Goal: Browse casually: Explore the website without a specific task or goal

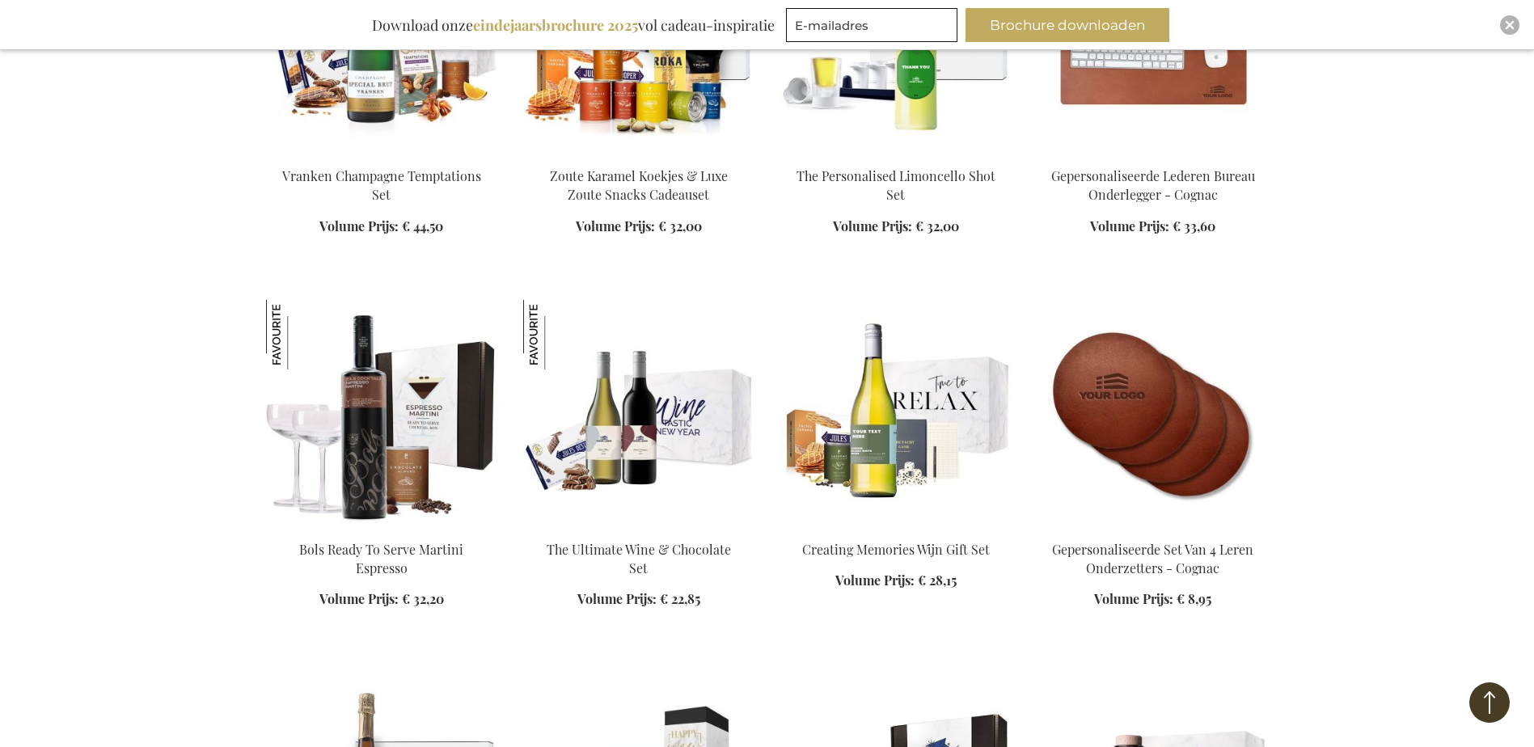
scroll to position [2022, 0]
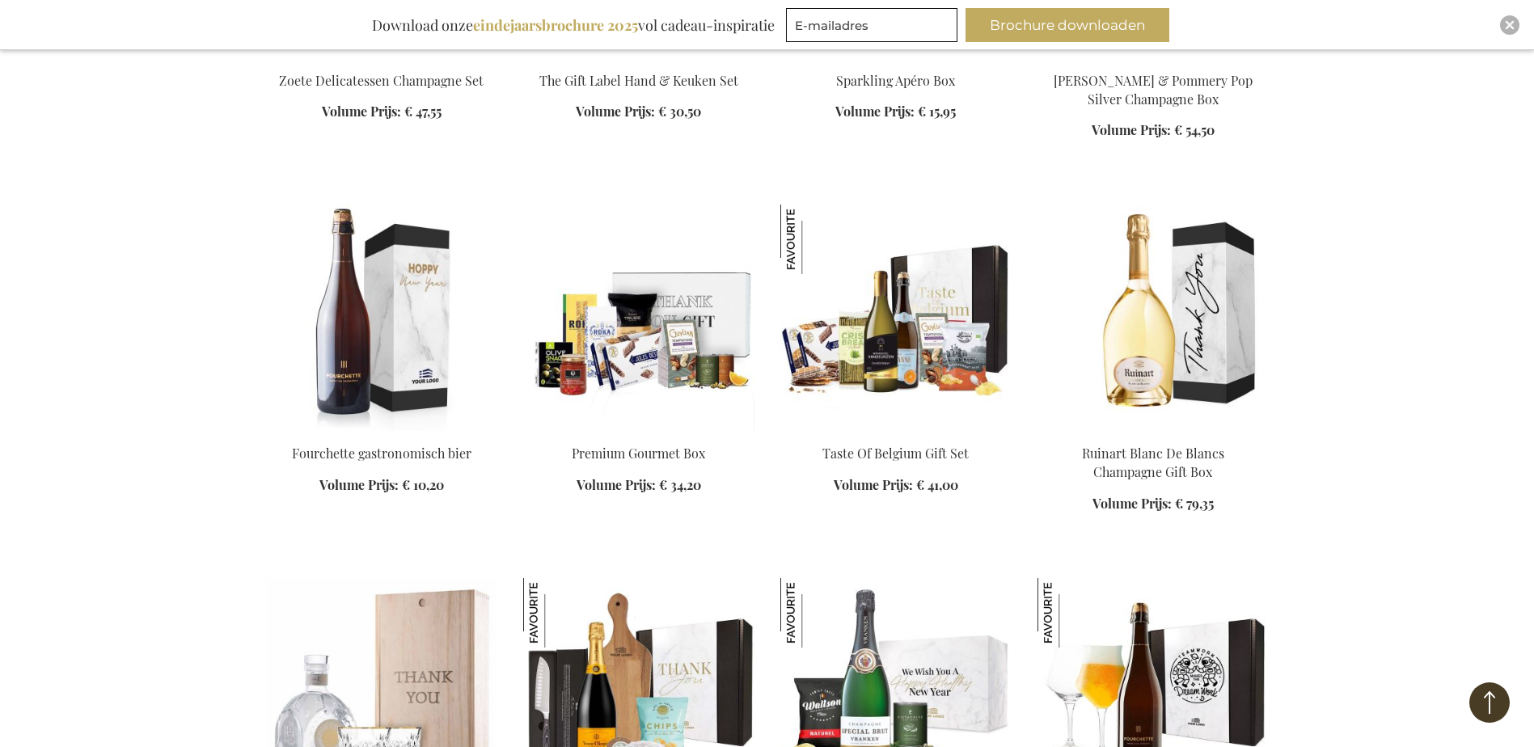
scroll to position [3235, 0]
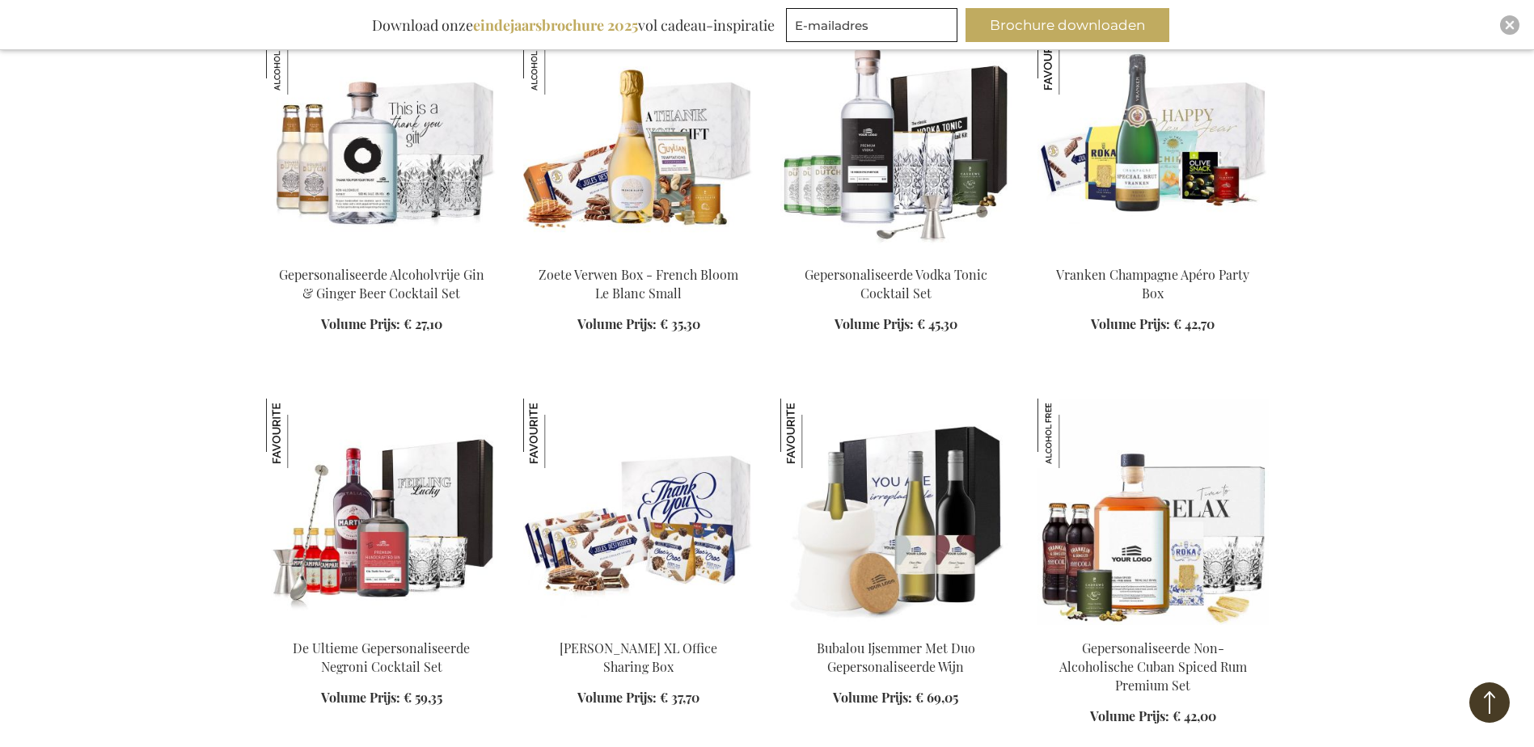
scroll to position [4529, 0]
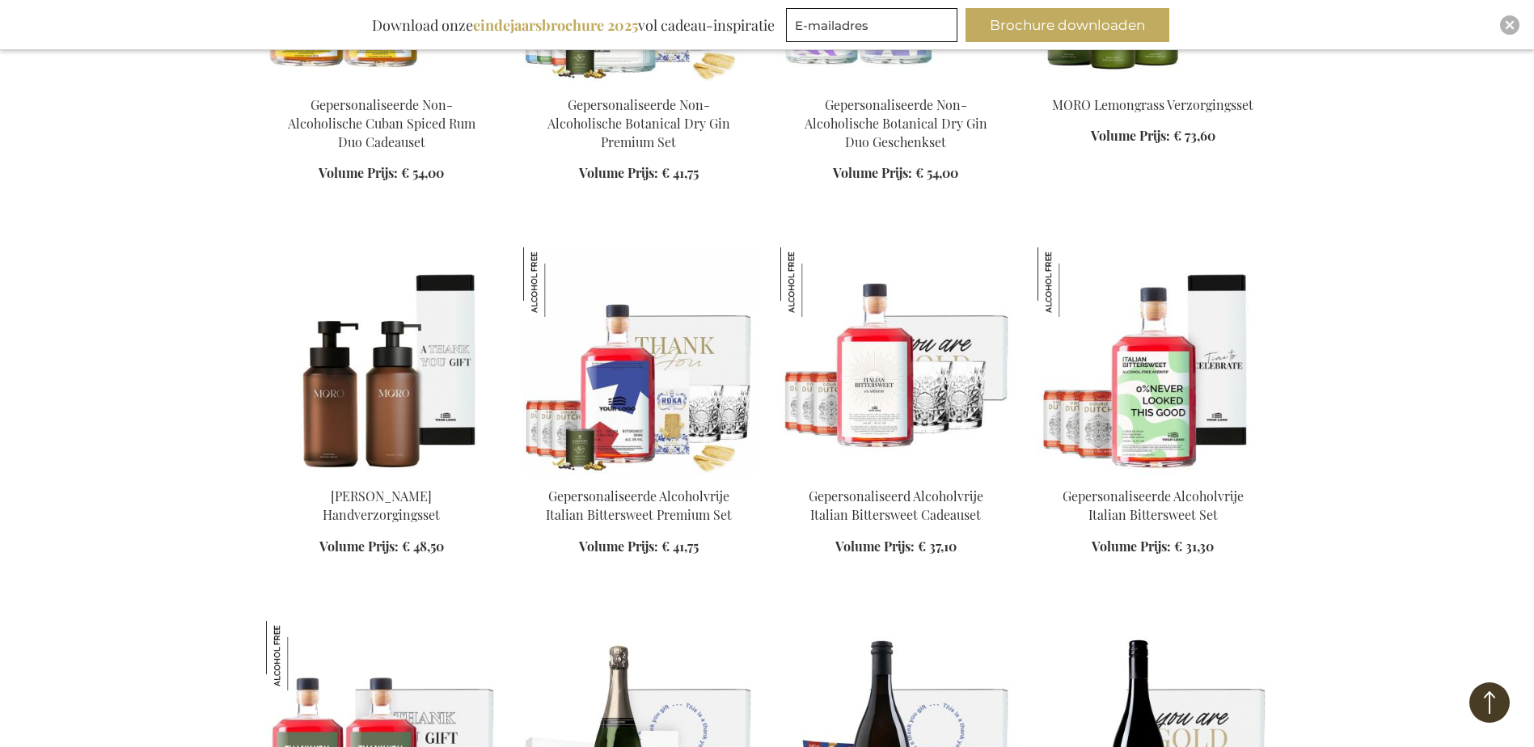
scroll to position [5500, 0]
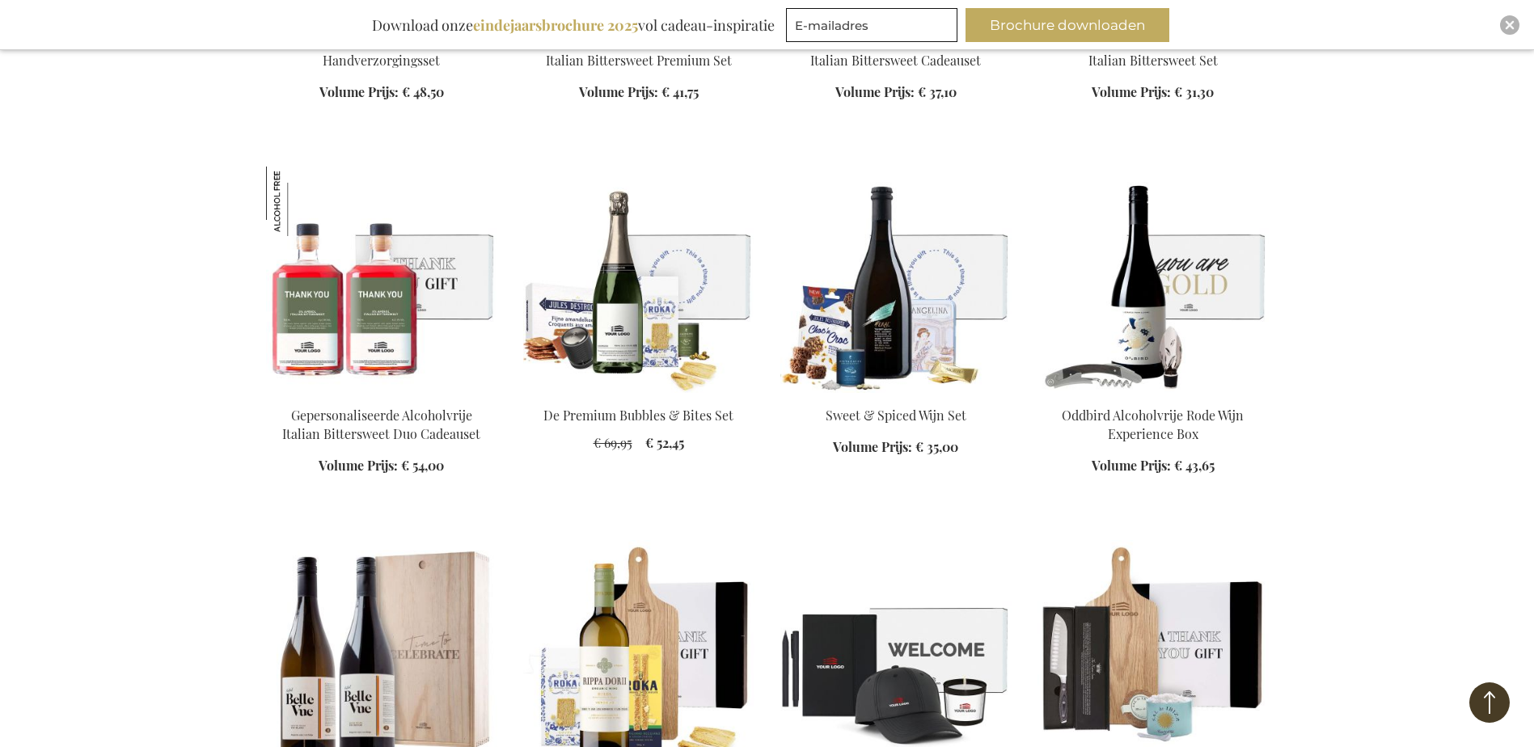
scroll to position [6147, 0]
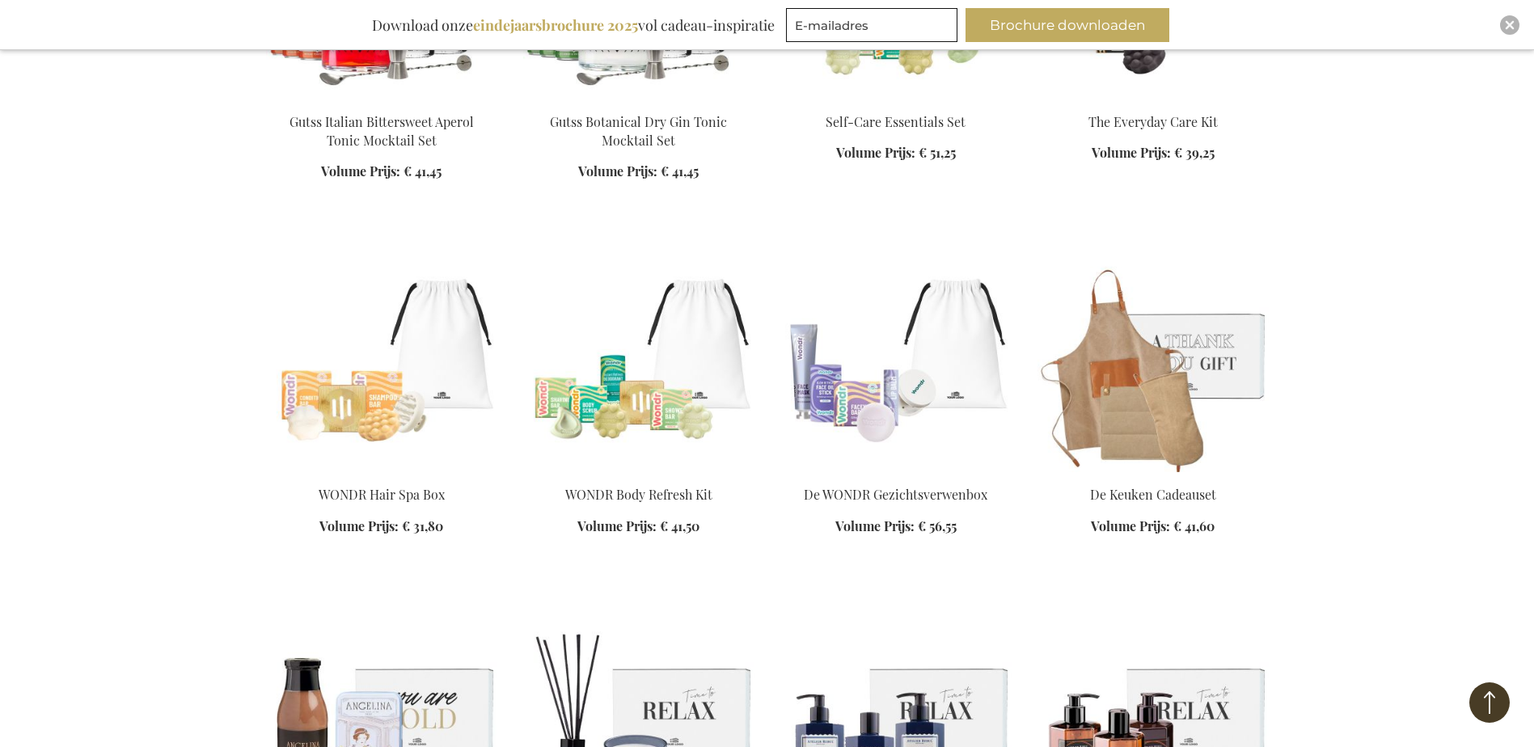
scroll to position [7684, 0]
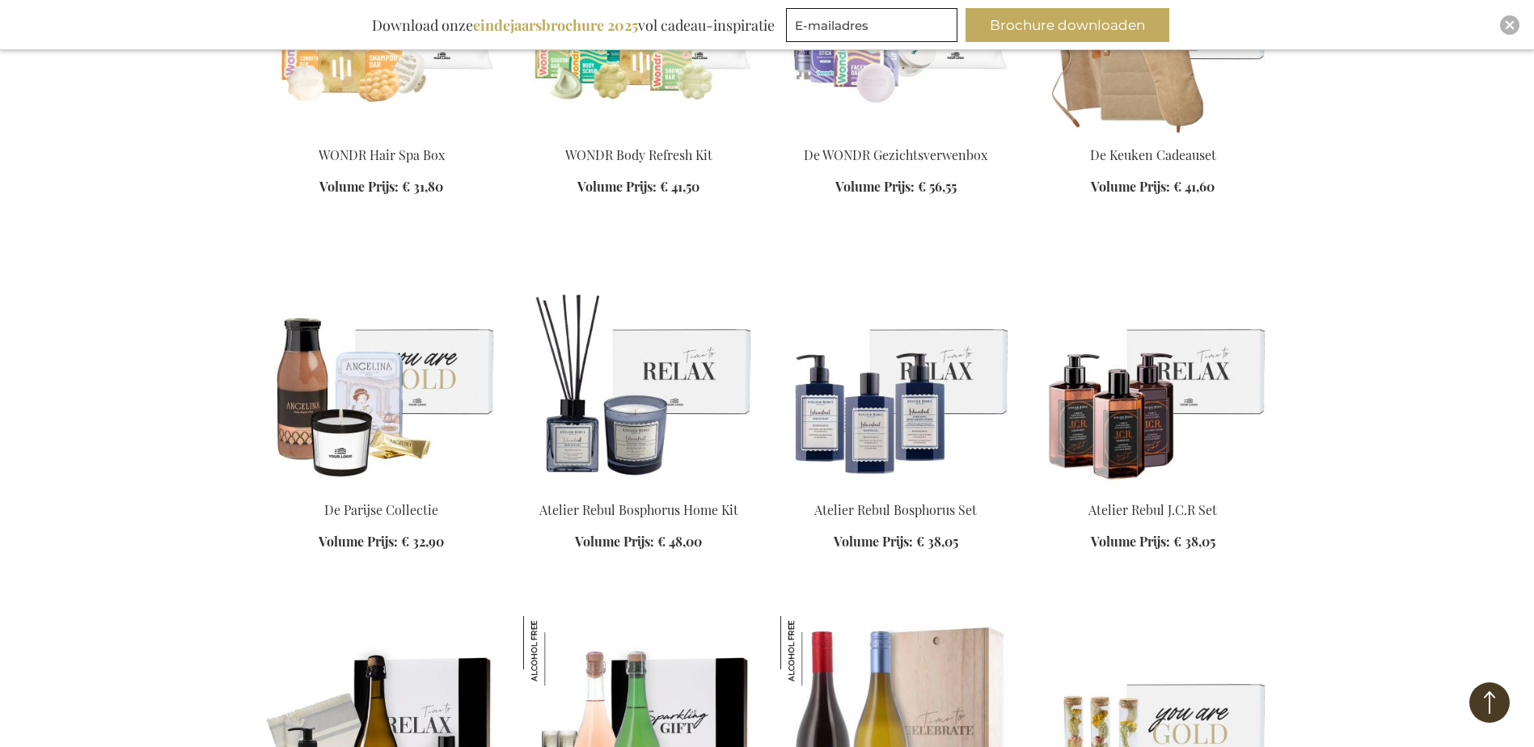
scroll to position [8007, 0]
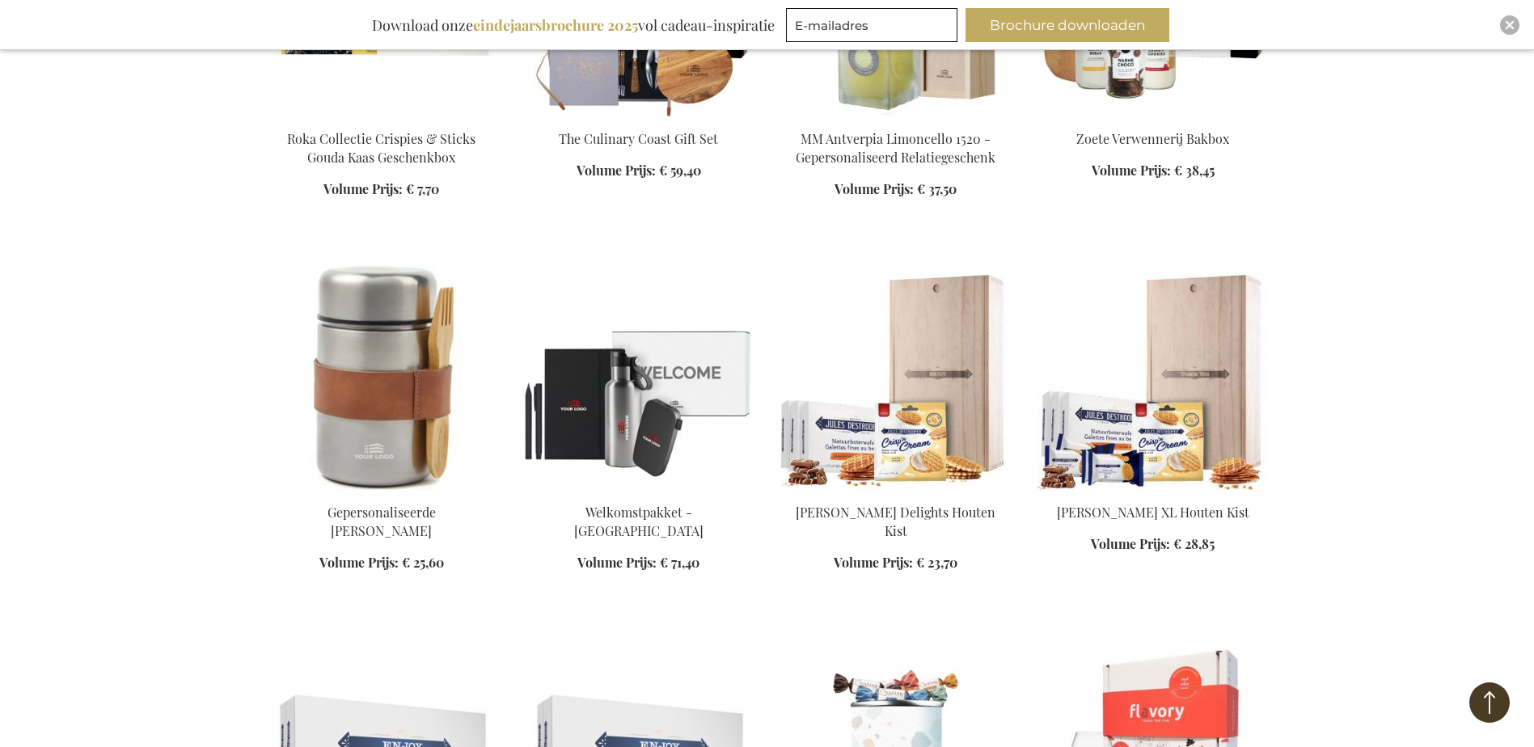
scroll to position [10272, 0]
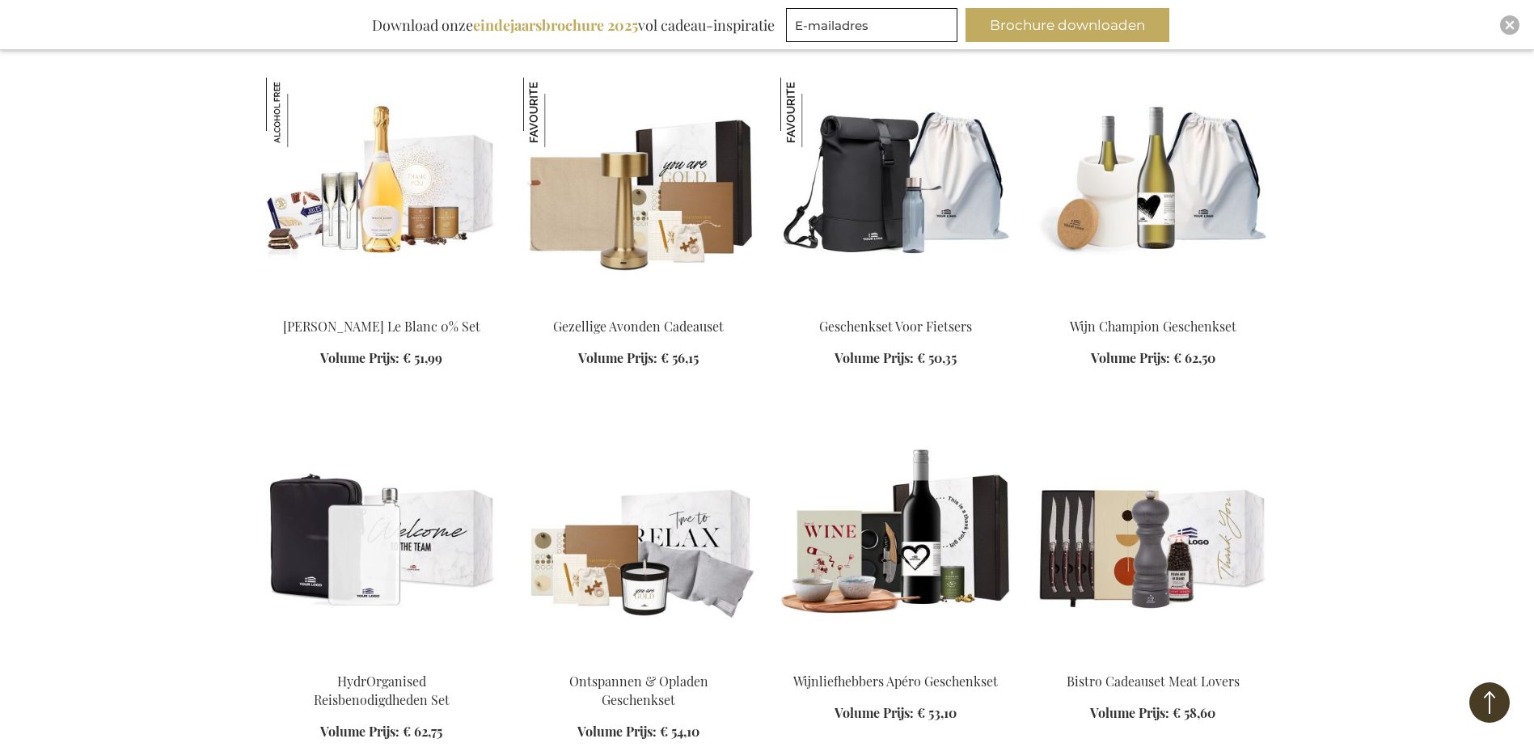
scroll to position [12375, 0]
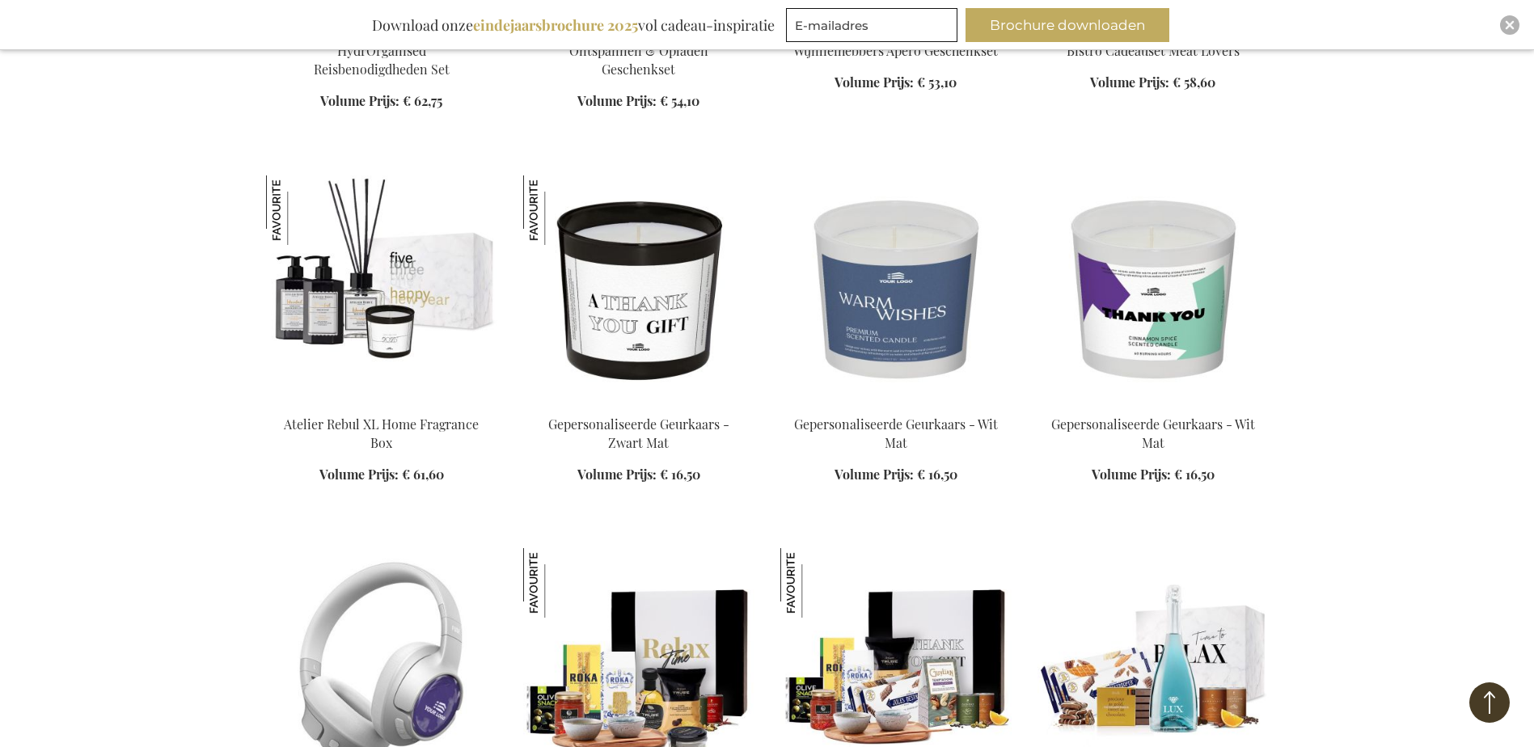
scroll to position [13183, 0]
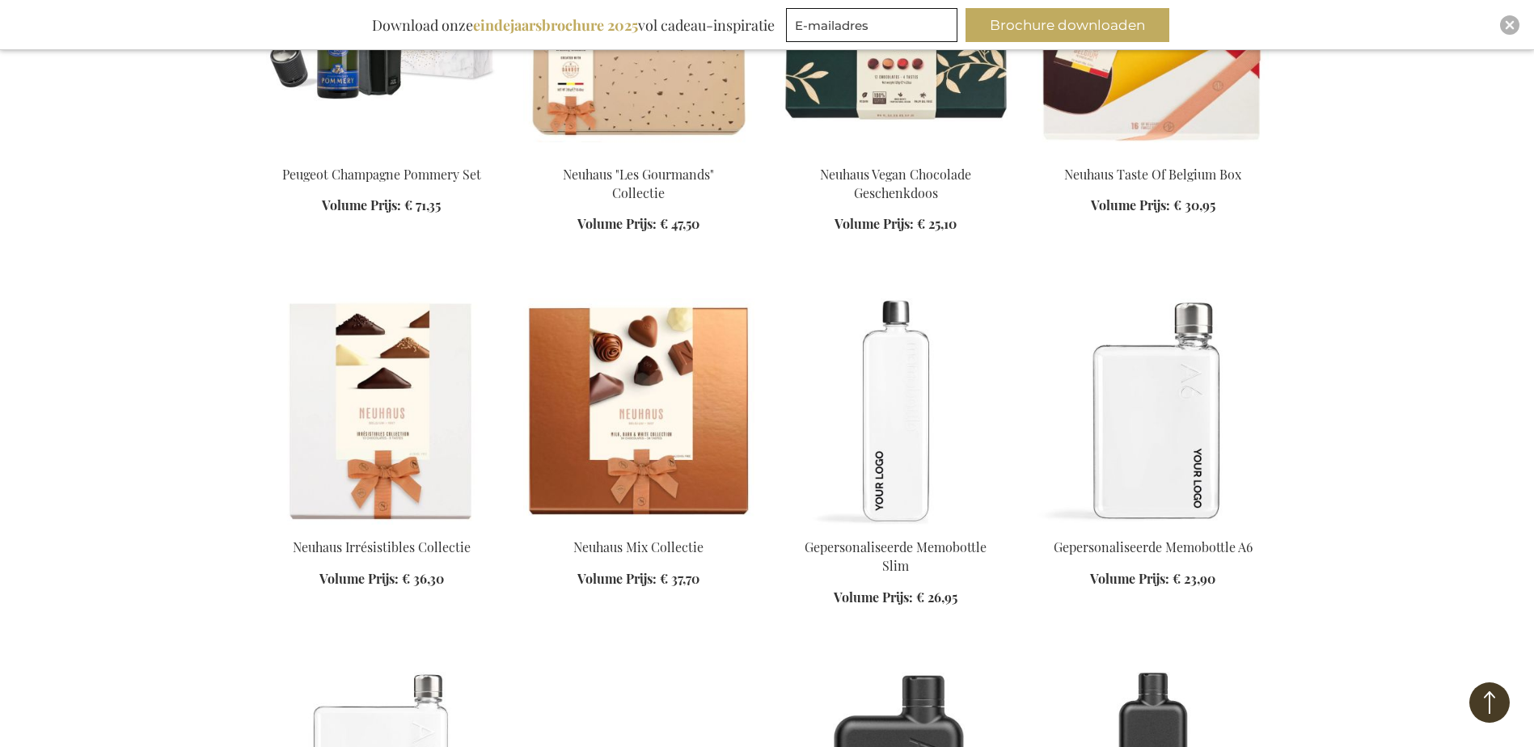
scroll to position [14396, 0]
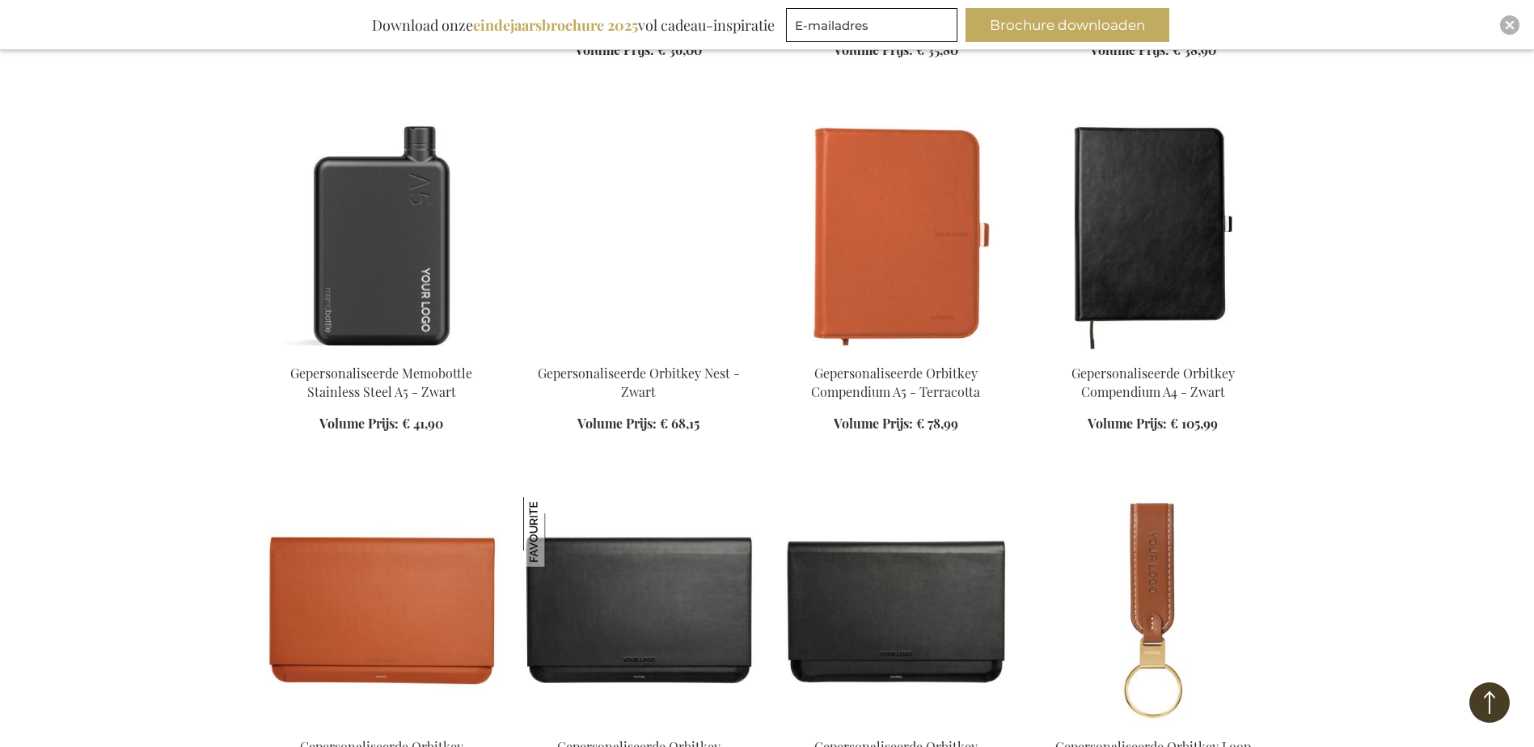
scroll to position [15610, 0]
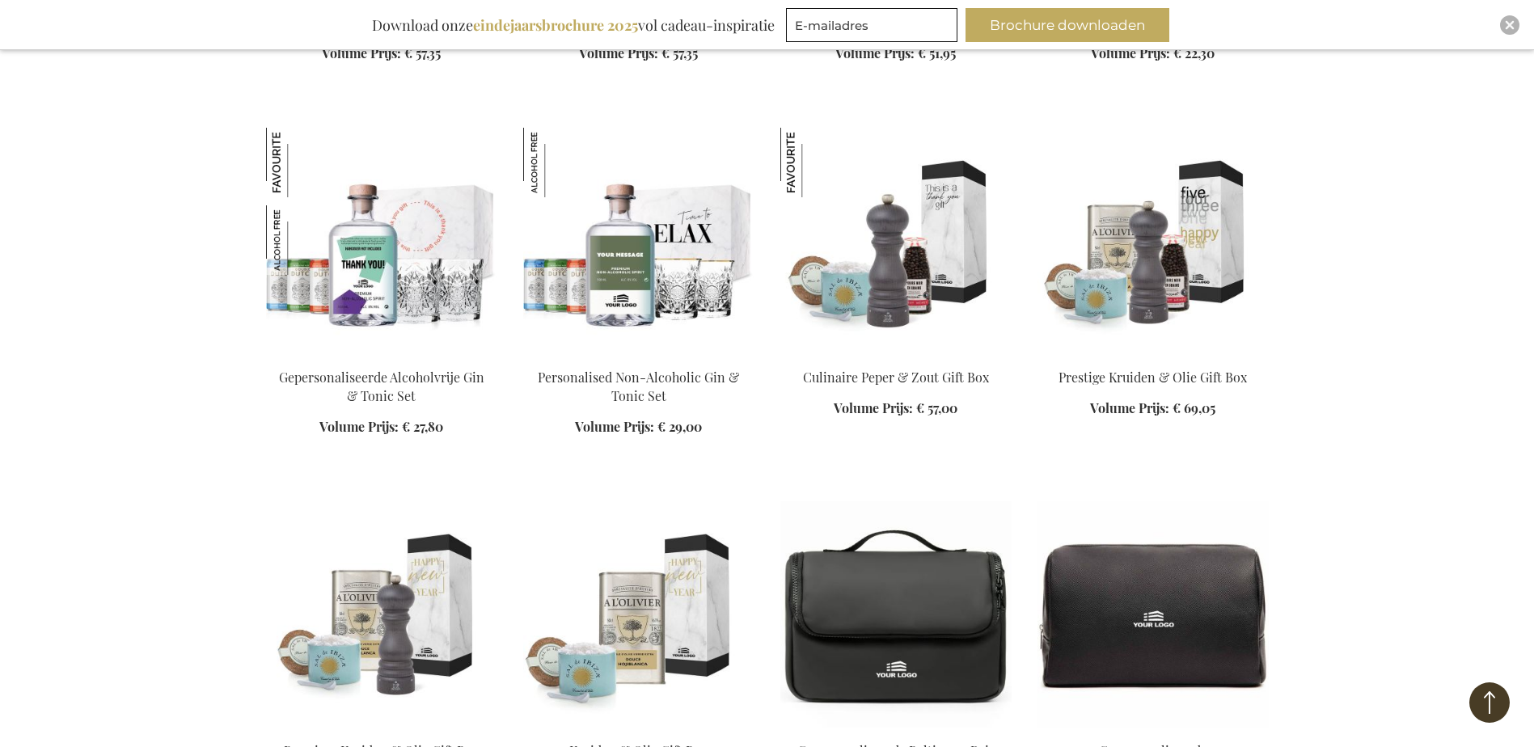
scroll to position [16014, 0]
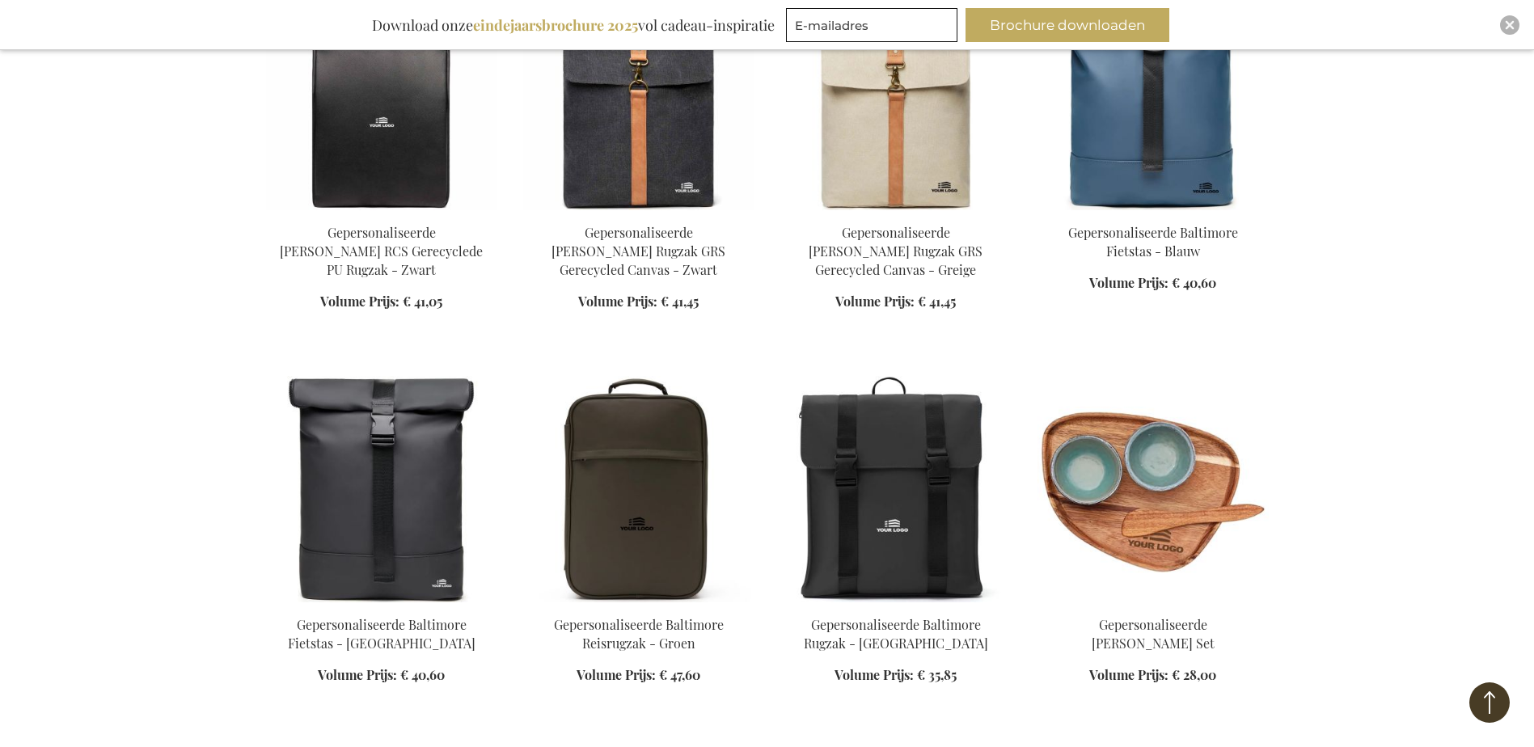
scroll to position [17389, 0]
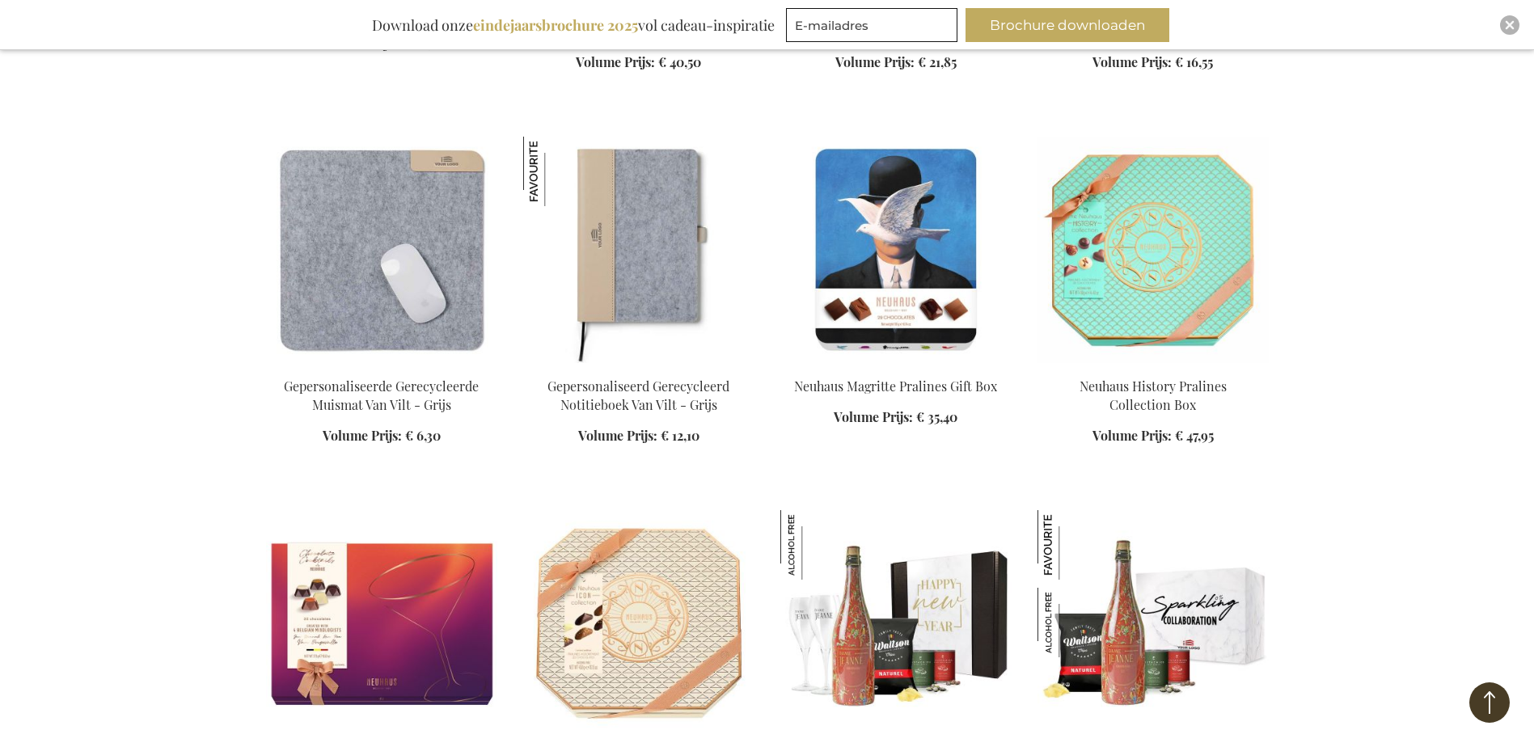
scroll to position [18360, 0]
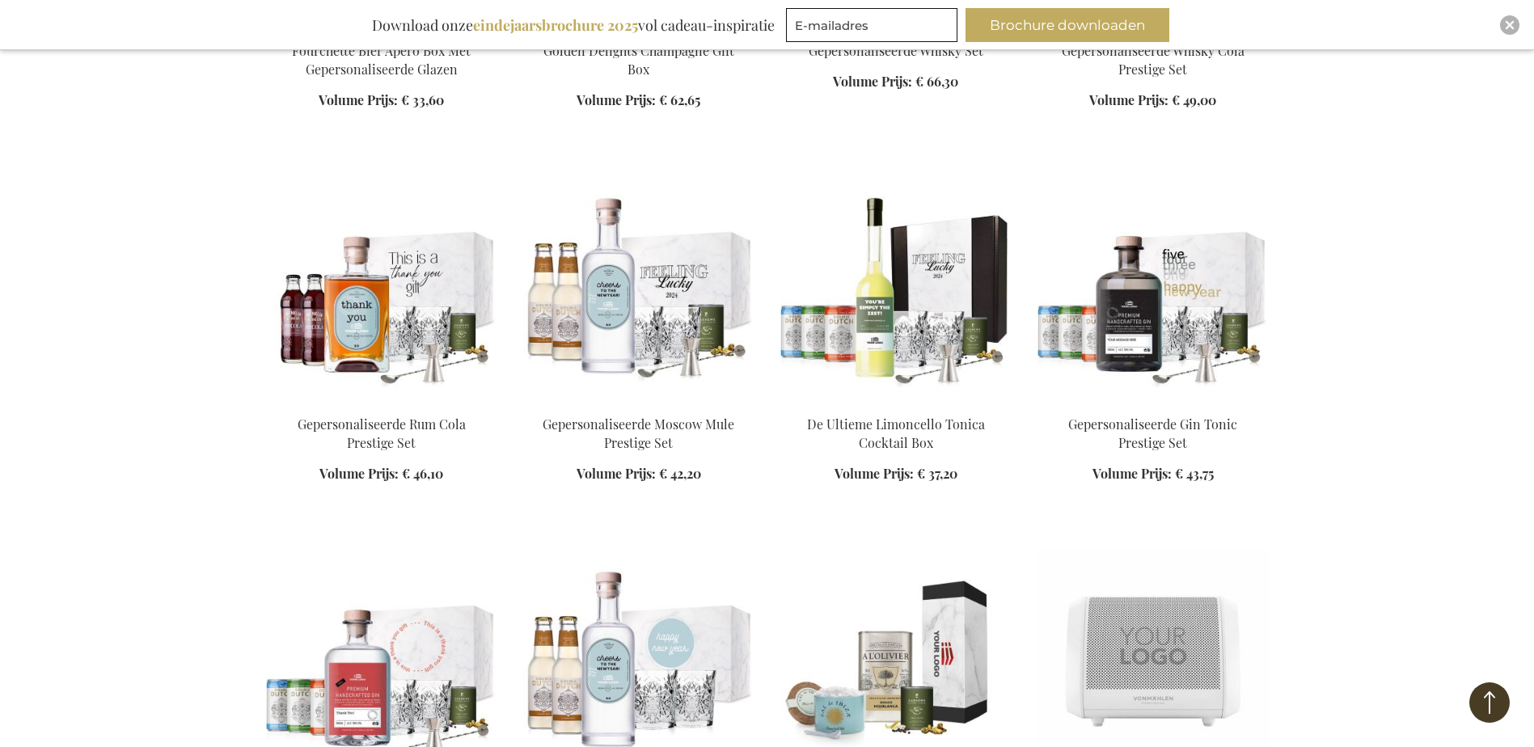
scroll to position [20867, 0]
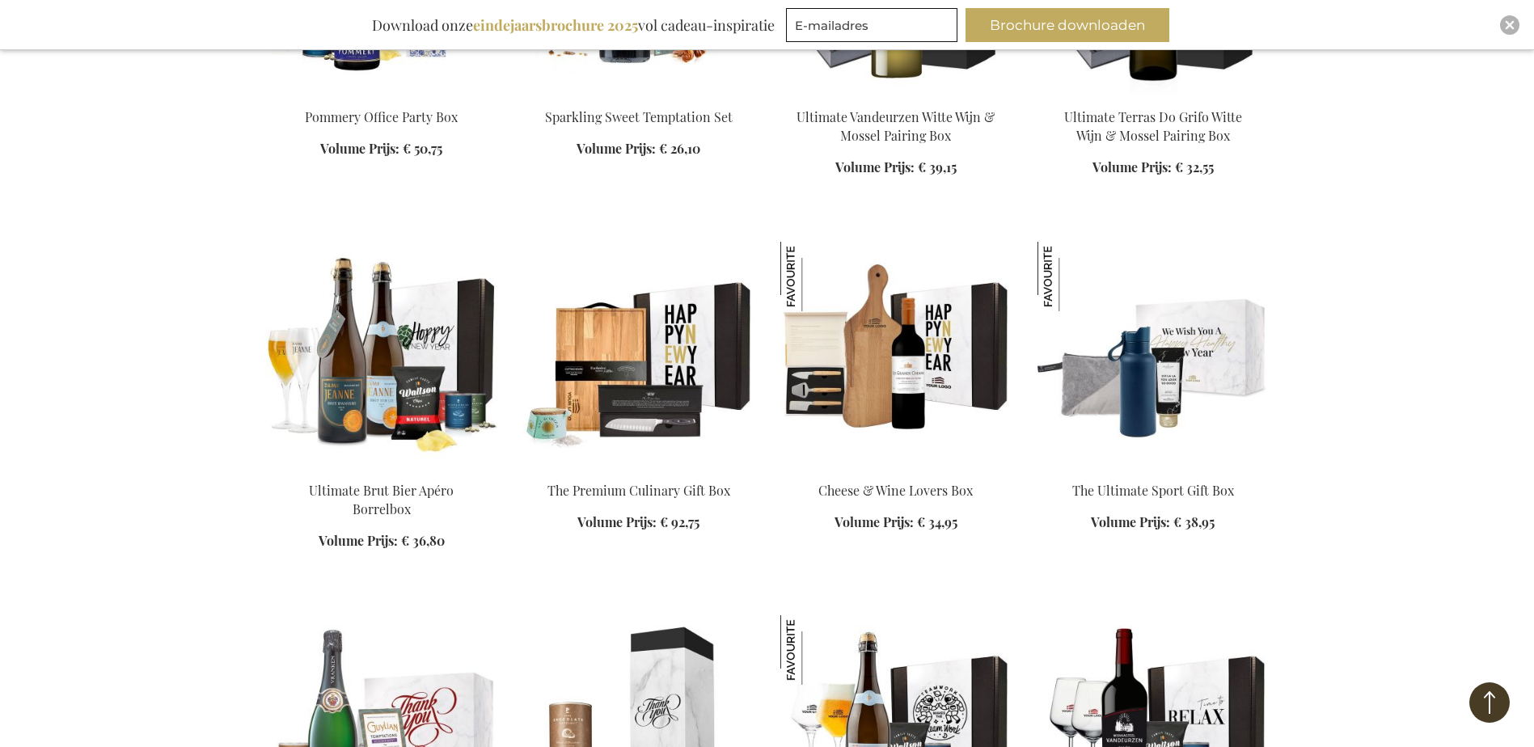
scroll to position [23859, 0]
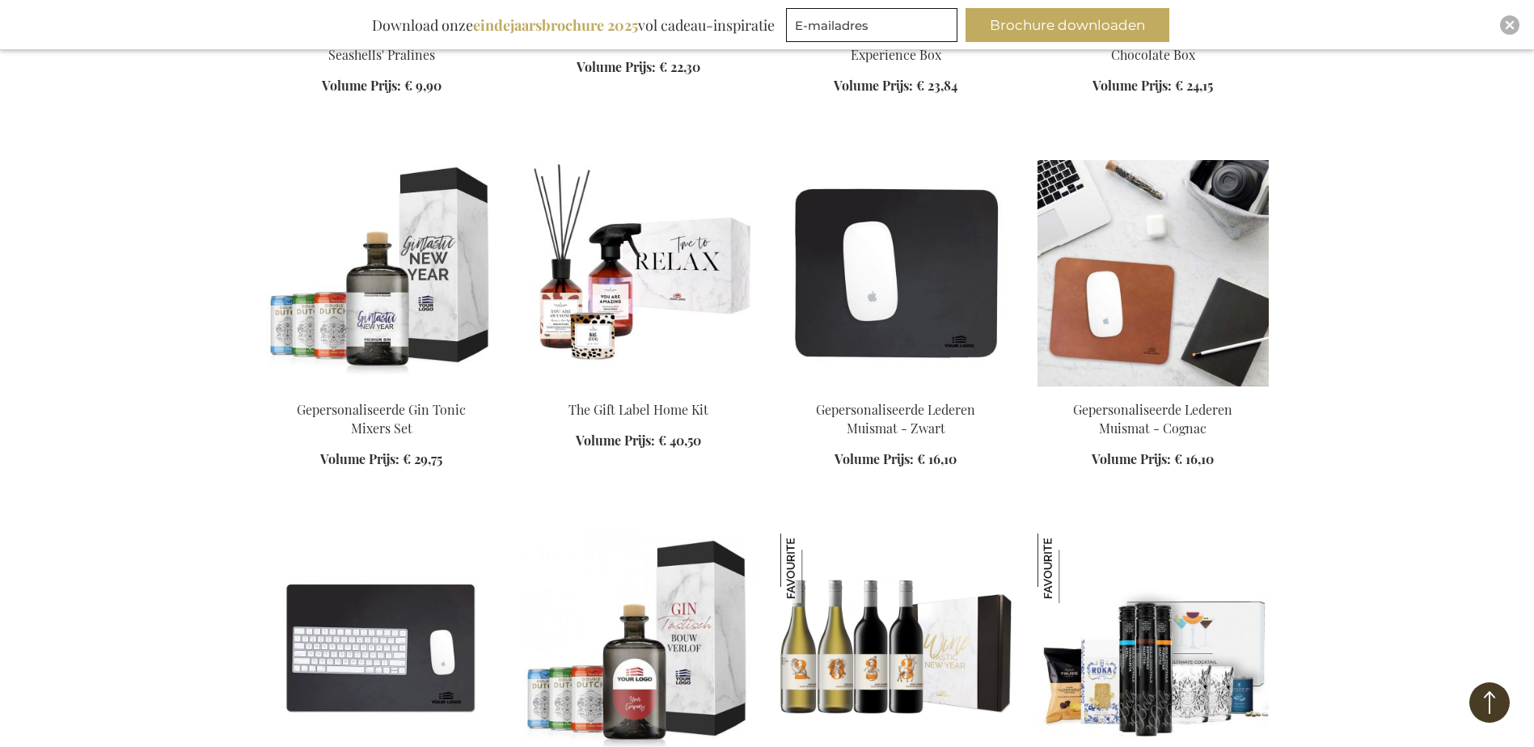
scroll to position [25396, 0]
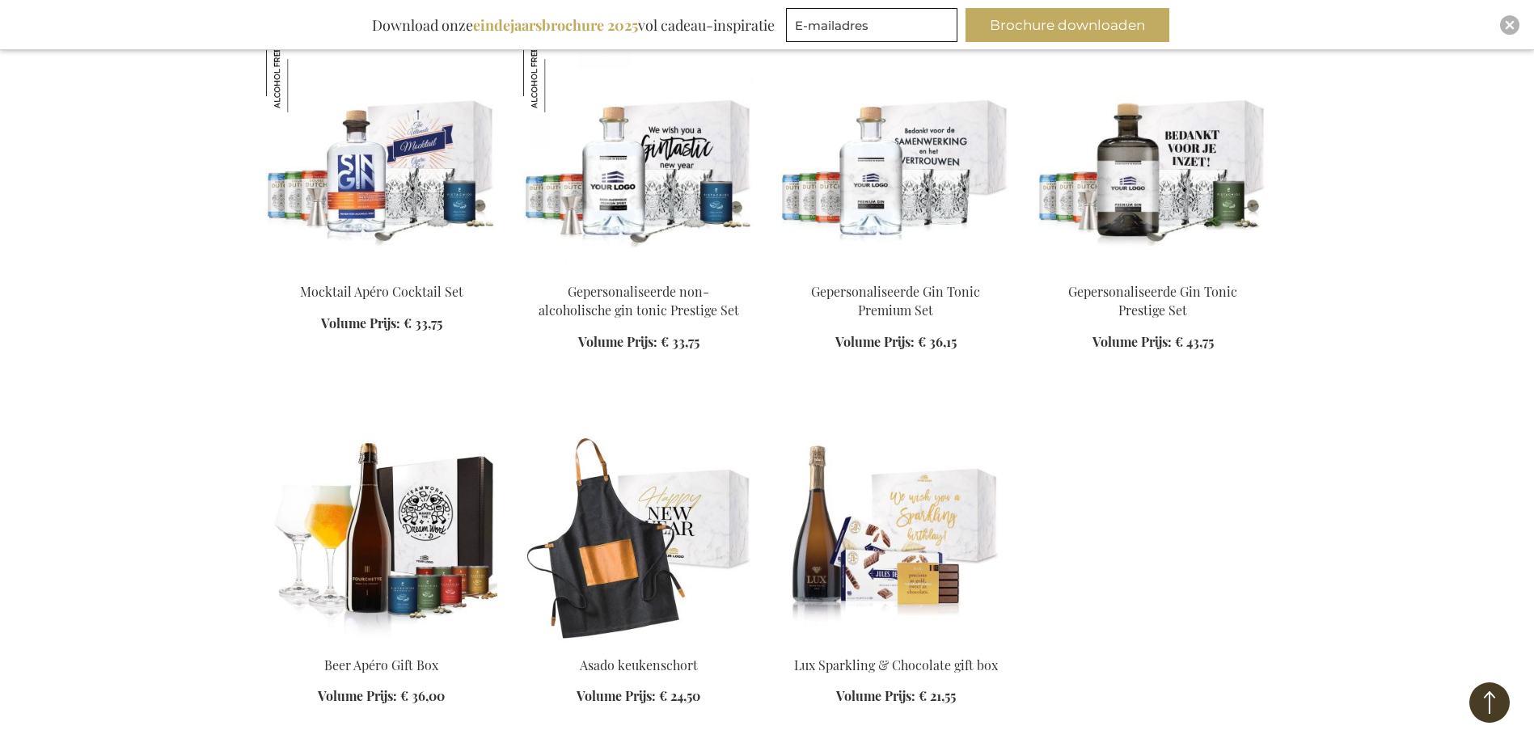
scroll to position [26690, 0]
